Goal: Task Accomplishment & Management: Manage account settings

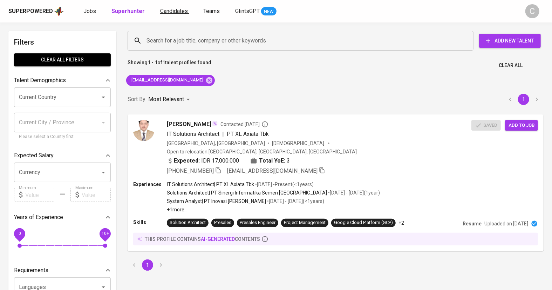
click at [172, 11] on span "Candidates" at bounding box center [174, 11] width 28 height 7
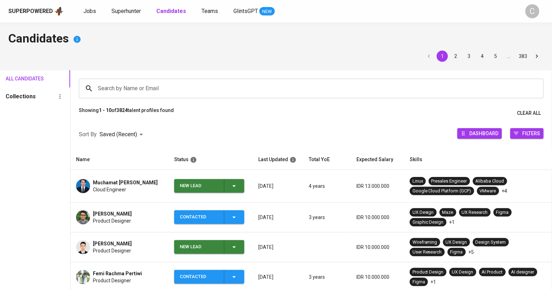
click at [164, 93] on input "Search by Name or Email" at bounding box center [313, 88] width 434 height 13
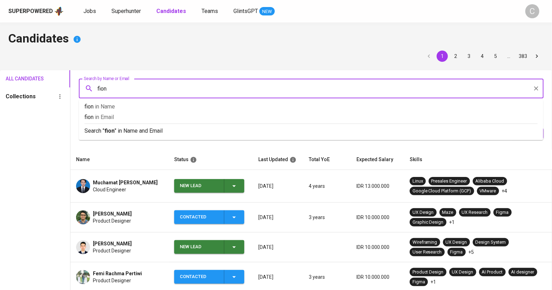
type input "fioni"
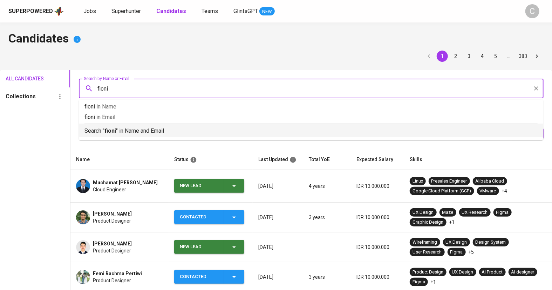
click at [138, 126] on div "Search " fioni " in Name and Email" at bounding box center [310, 129] width 453 height 12
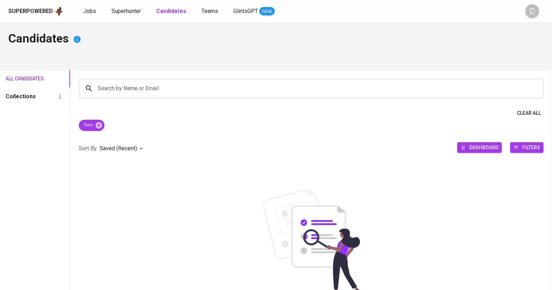
click at [242, 48] on div "Candidates All Candidates Collections Search by Name or Email Search by Name or…" at bounding box center [276, 189] width 552 height 334
click at [115, 9] on span "Superhunter" at bounding box center [125, 11] width 29 height 7
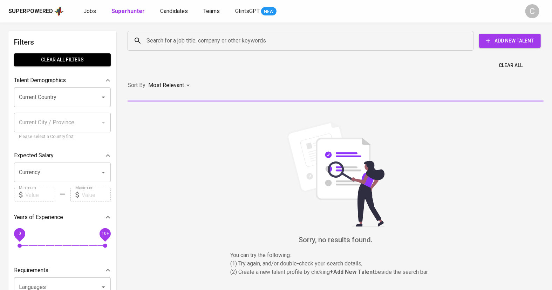
click at [167, 42] on input "Search for a job title, company or other keywords" at bounding box center [302, 40] width 315 height 13
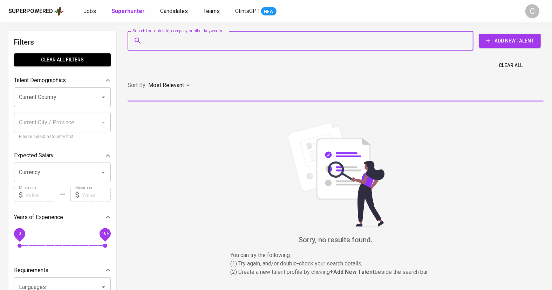
paste input "[EMAIL_ADDRESS][DOMAIN_NAME]"
type input "[EMAIL_ADDRESS][DOMAIN_NAME]"
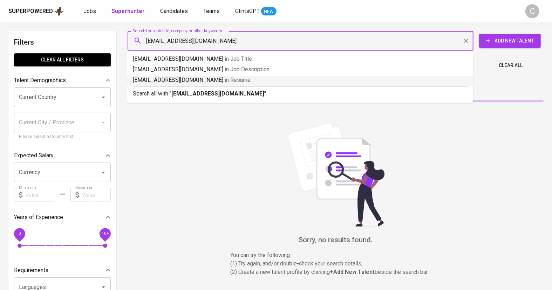
click at [178, 91] on b "[EMAIL_ADDRESS][DOMAIN_NAME]" at bounding box center [217, 93] width 93 height 7
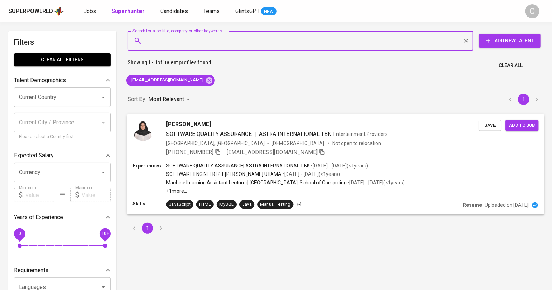
click at [487, 128] on span "Save" at bounding box center [489, 125] width 15 height 8
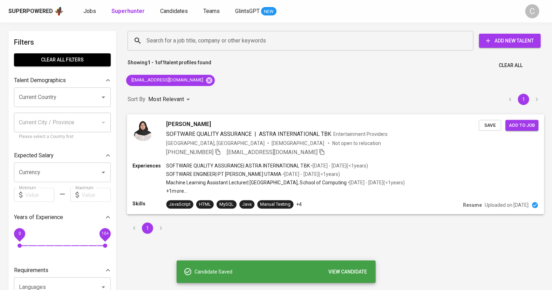
click at [522, 124] on span "Add to job" at bounding box center [522, 125] width 26 height 8
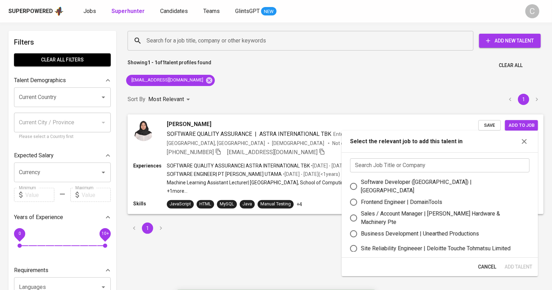
click at [425, 168] on input "text" at bounding box center [439, 165] width 179 height 14
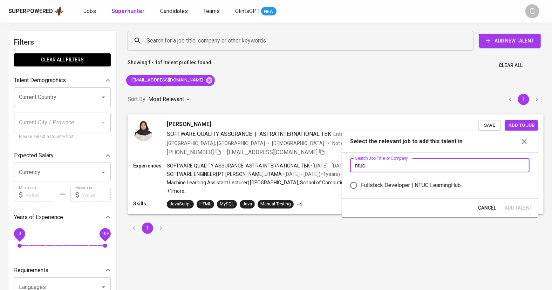
type input "ntuc"
click at [437, 184] on div "Fullstack Developer | NTUC LearningHub" at bounding box center [411, 185] width 100 height 8
click at [361, 184] on input "Fullstack Developer | NTUC LearningHub" at bounding box center [353, 185] width 15 height 15
radio input "true"
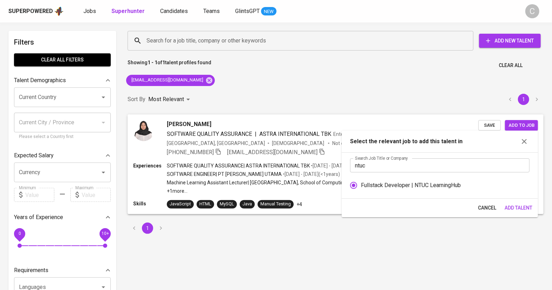
click at [401, 157] on div "Search Job Title or Company ntuc Search Job Title or Company Fullstack Develope…" at bounding box center [440, 175] width 196 height 46
click at [396, 168] on input "ntuc" at bounding box center [439, 165] width 179 height 14
type input "n"
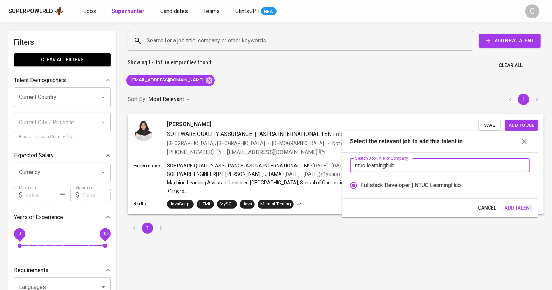
click at [364, 187] on div "Fullstack Developer | NTUC LearningHub" at bounding box center [411, 185] width 100 height 8
click at [361, 187] on input "Fullstack Developer | NTUC LearningHub" at bounding box center [353, 185] width 15 height 15
click at [353, 185] on input "Fullstack Developer | NTUC LearningHub" at bounding box center [353, 185] width 15 height 15
click at [404, 167] on input "ntuc learninghub" at bounding box center [439, 165] width 179 height 14
type input "n"
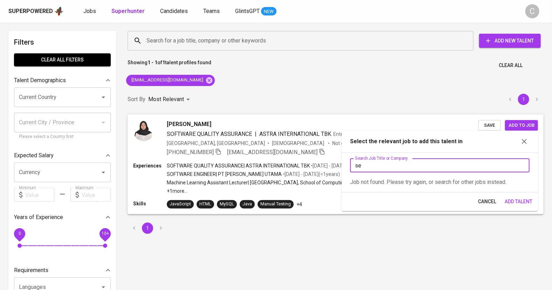
type input "s"
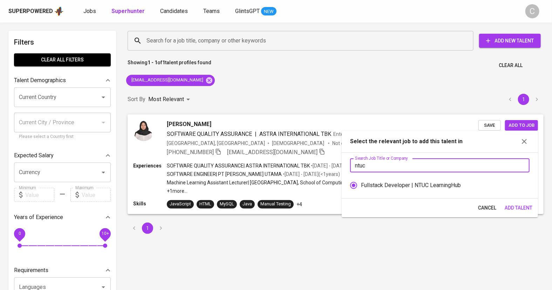
type input "ntuc"
click at [390, 184] on div "Fullstack Developer | NTUC LearningHub" at bounding box center [411, 185] width 100 height 8
click at [361, 184] on input "Fullstack Developer | NTUC LearningHub" at bounding box center [353, 185] width 15 height 15
click at [355, 186] on input "Fullstack Developer | NTUC LearningHub" at bounding box center [353, 185] width 15 height 15
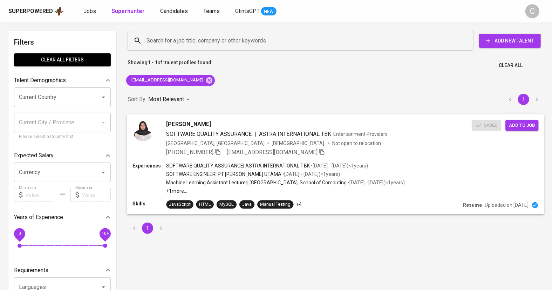
click at [518, 125] on span "Add to job" at bounding box center [522, 125] width 26 height 8
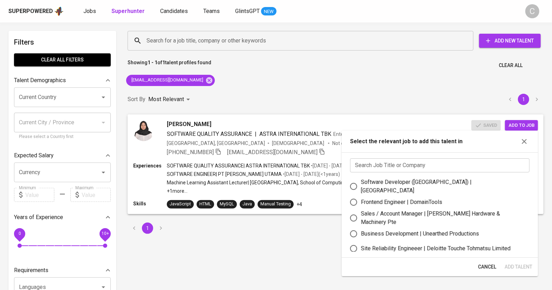
click at [437, 158] on input "text" at bounding box center [439, 165] width 179 height 14
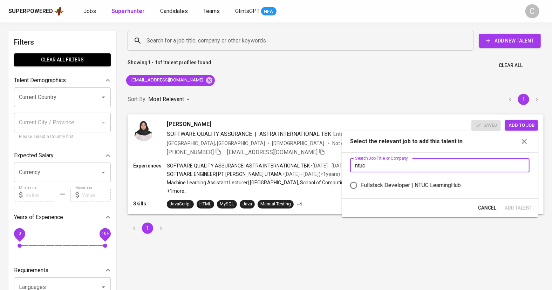
type input "ntuc"
click at [223, 95] on div "Sort By Most Relevant MOST_RELEVANT 1" at bounding box center [335, 99] width 425 height 21
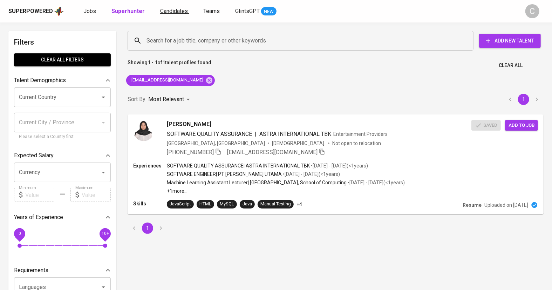
click at [174, 13] on span "Candidates" at bounding box center [174, 11] width 28 height 7
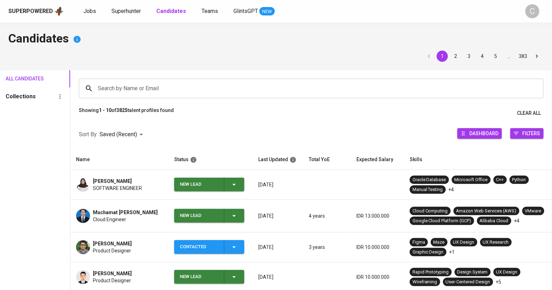
click at [209, 126] on div "Sort By Saved (Recent) DESC Dashboard Filters" at bounding box center [311, 135] width 482 height 30
click at [236, 185] on icon "button" at bounding box center [234, 184] width 8 height 8
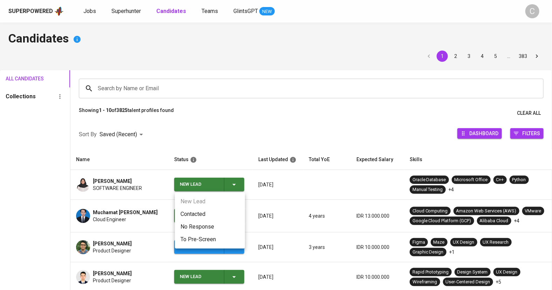
click at [208, 213] on li "Contacted" at bounding box center [210, 214] width 70 height 13
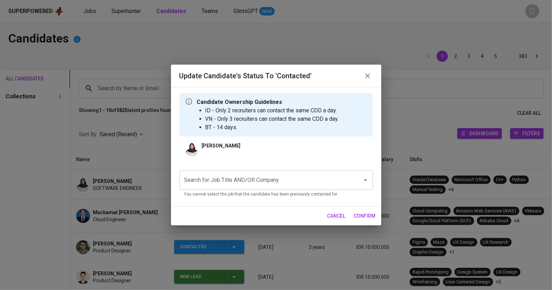
click at [225, 179] on input "Search for Job Title AND/OR Company" at bounding box center [267, 179] width 168 height 13
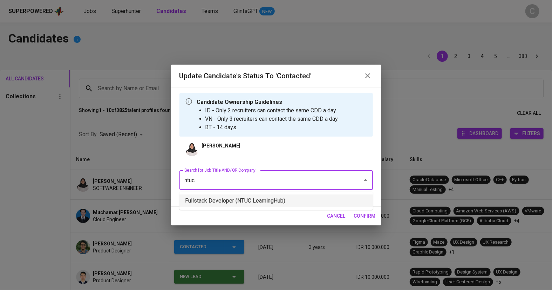
click at [234, 202] on li "Fullstack Developer (NTUC LearningHub)" at bounding box center [276, 200] width 194 height 13
type input "ntuc"
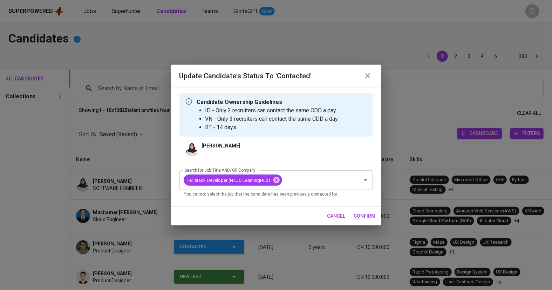
click at [367, 217] on span "confirm" at bounding box center [365, 215] width 22 height 9
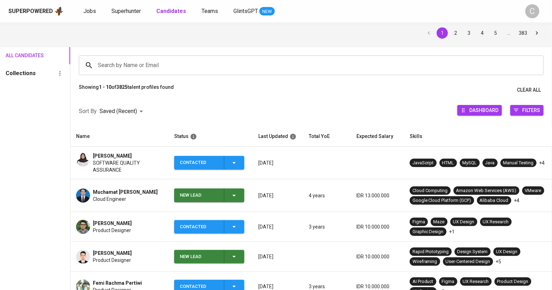
scroll to position [18, 0]
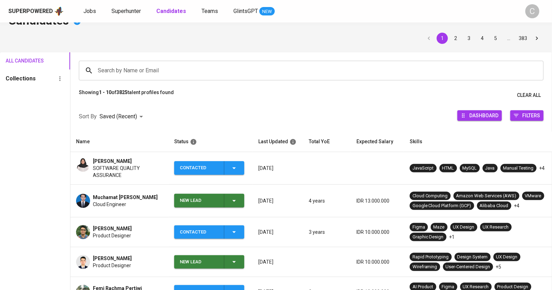
click at [284, 98] on div "Showing 1 - 10 of 3825 talent profiles found Clear All" at bounding box center [311, 95] width 482 height 13
click at [123, 10] on span "Superhunter" at bounding box center [125, 11] width 29 height 7
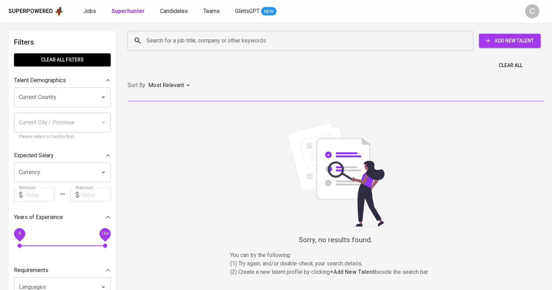
click at [170, 42] on input "Search for a job title, company or other keywords" at bounding box center [302, 40] width 315 height 13
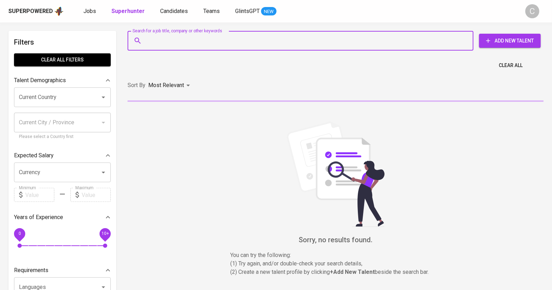
paste input "[EMAIL_ADDRESS][DOMAIN_NAME]"
type input "[EMAIL_ADDRESS][DOMAIN_NAME]"
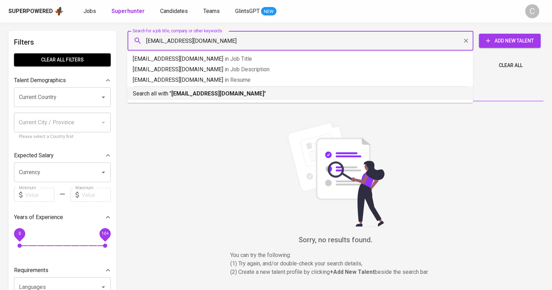
click at [188, 99] on li "Search all with " [EMAIL_ADDRESS][DOMAIN_NAME] "" at bounding box center [300, 93] width 346 height 14
click at [191, 92] on div "Most Relevant" at bounding box center [170, 85] width 44 height 13
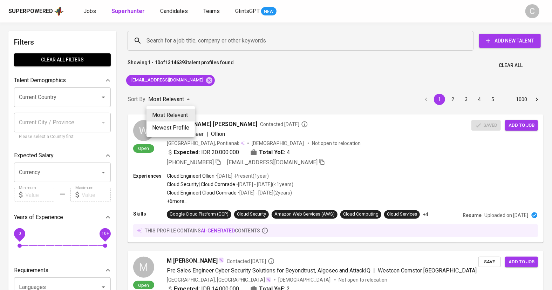
click at [233, 84] on div at bounding box center [276, 145] width 552 height 290
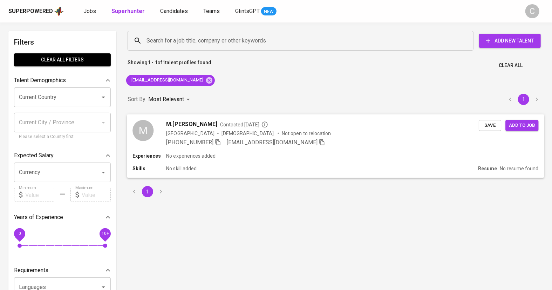
click at [491, 125] on span "Save" at bounding box center [489, 125] width 15 height 8
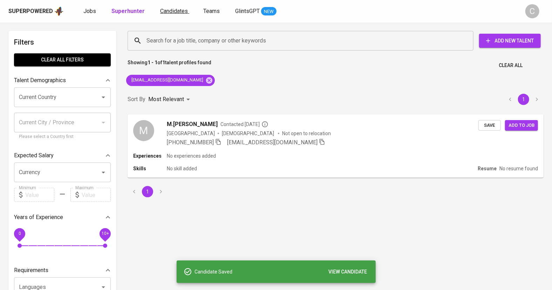
click at [174, 11] on span "Candidates" at bounding box center [174, 11] width 28 height 7
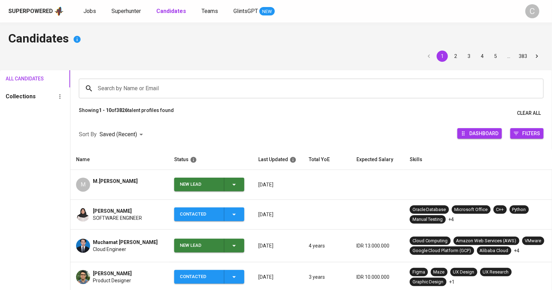
click at [240, 184] on span "New Lead" at bounding box center [209, 184] width 65 height 14
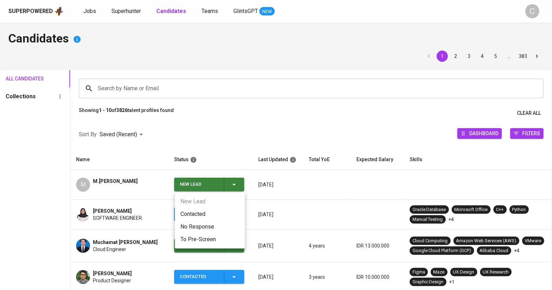
click at [209, 213] on li "Contacted" at bounding box center [210, 214] width 70 height 13
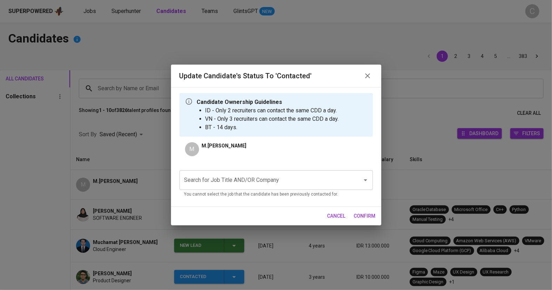
click at [214, 174] on input "Search for Job Title AND/OR Company" at bounding box center [267, 179] width 168 height 13
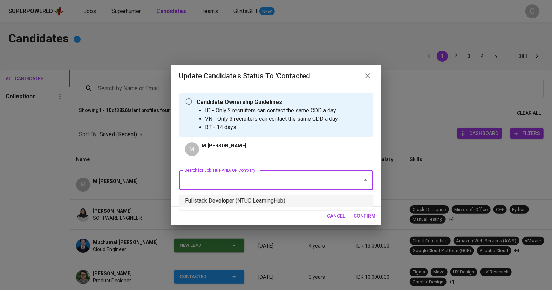
click at [237, 201] on li "Fullstack Developer (NTUC LearningHub)" at bounding box center [276, 200] width 194 height 13
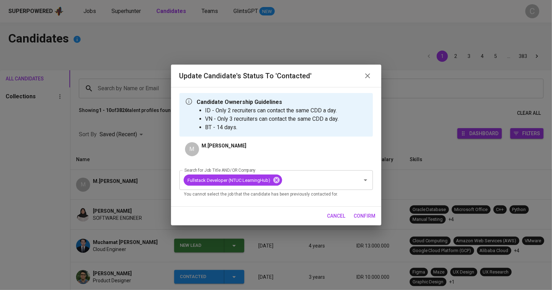
click at [367, 217] on span "confirm" at bounding box center [365, 215] width 22 height 9
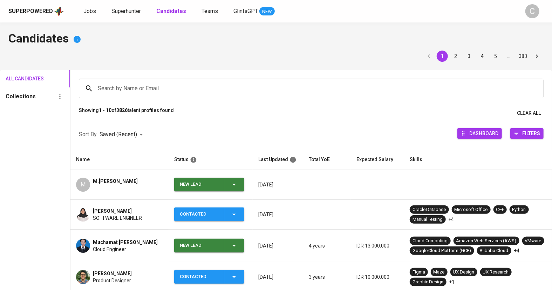
click at [106, 187] on div "M.[PERSON_NAME]" at bounding box center [115, 184] width 45 height 14
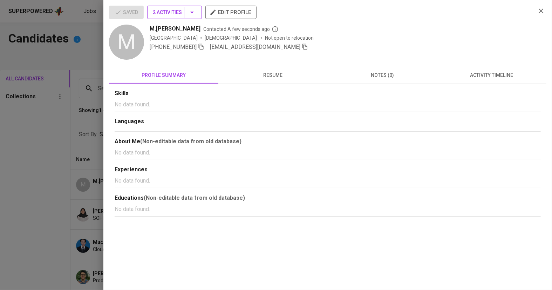
click at [185, 13] on hr "button" at bounding box center [185, 13] width 0 height 12
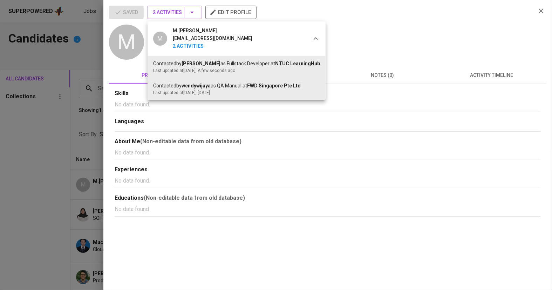
click at [61, 187] on div at bounding box center [276, 145] width 552 height 290
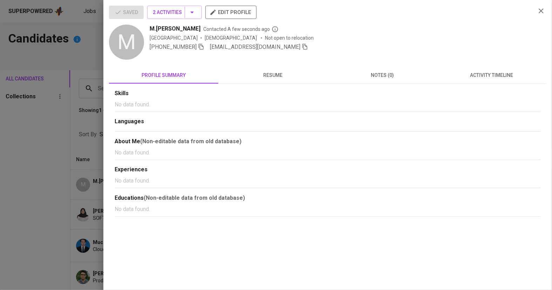
click at [61, 187] on div at bounding box center [276, 145] width 552 height 290
